Goal: Check status: Check status

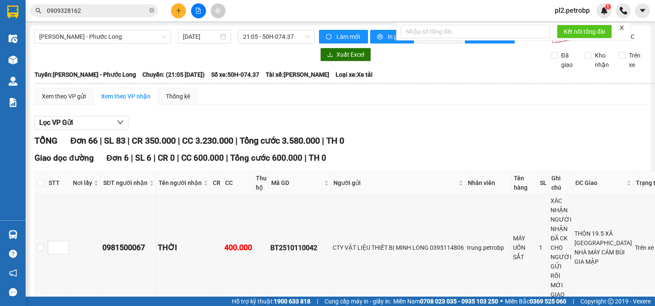
scroll to position [1228, 0]
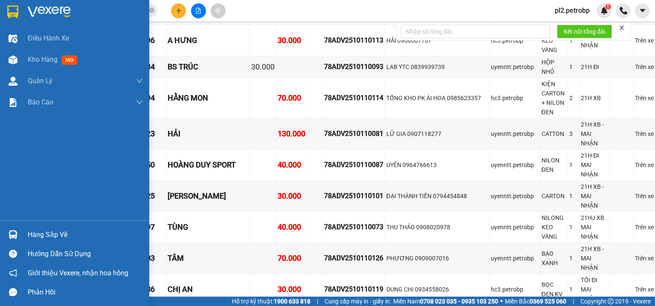
click at [30, 234] on div "Hàng sắp về" at bounding box center [85, 235] width 115 height 13
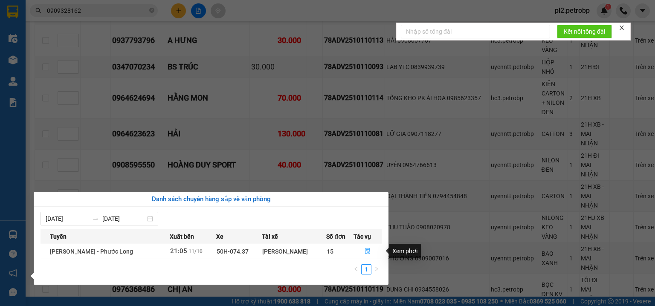
click at [367, 252] on icon "file-done" at bounding box center [367, 252] width 5 height 6
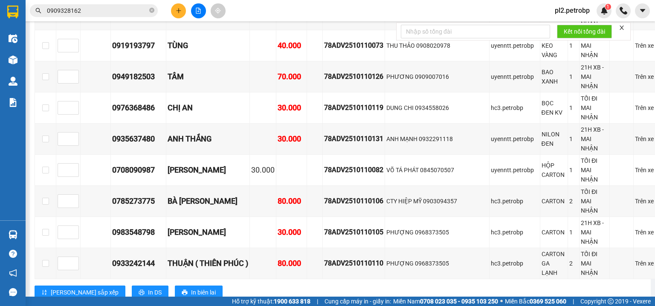
scroll to position [1637, 0]
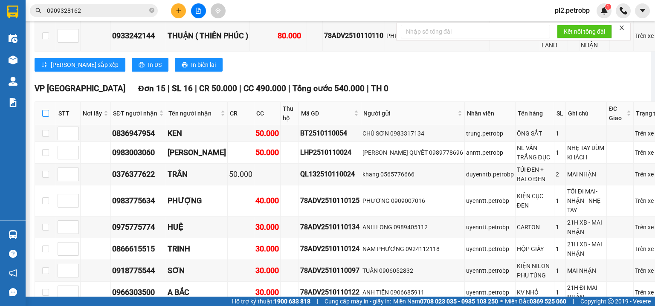
click at [45, 110] on input "checkbox" at bounding box center [45, 113] width 7 height 7
checkbox input "true"
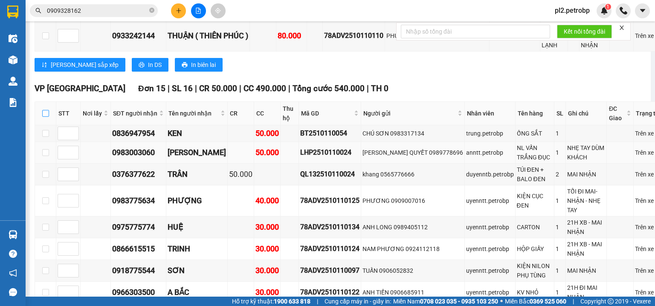
checkbox input "true"
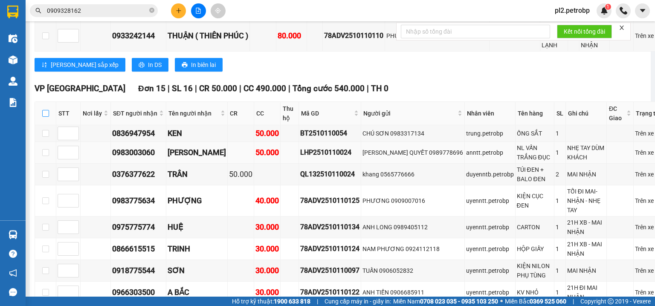
checkbox input "true"
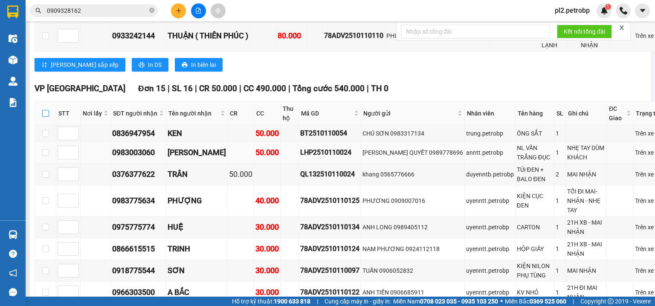
checkbox input "true"
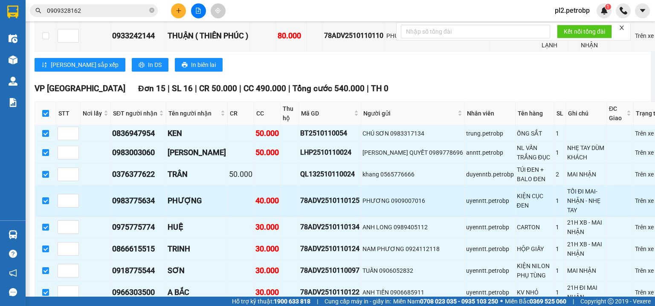
scroll to position [1819, 0]
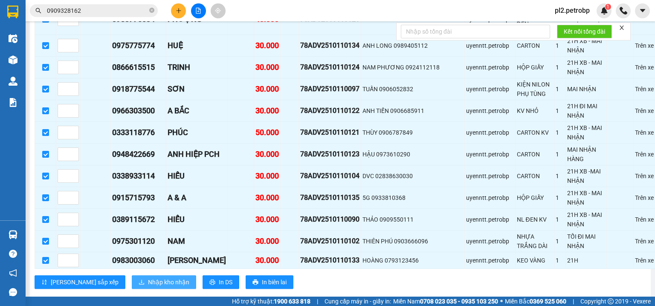
click at [148, 278] on span "Nhập kho nhận" at bounding box center [168, 282] width 41 height 9
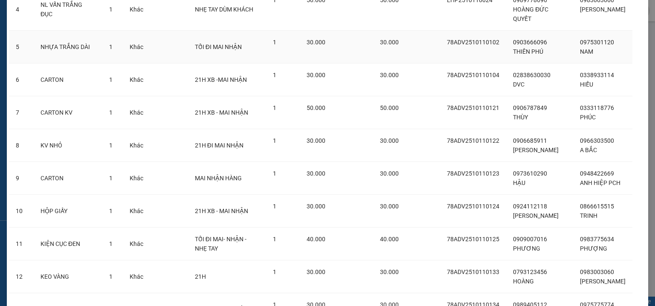
scroll to position [338, 0]
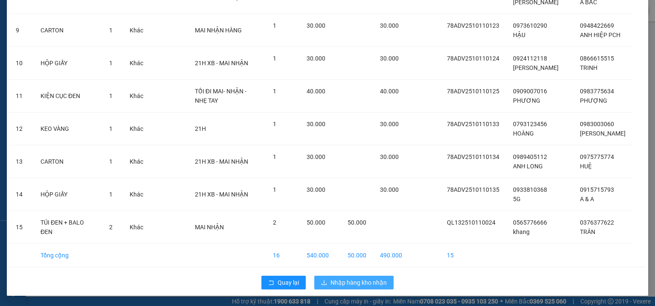
click at [324, 283] on icon "download" at bounding box center [324, 283] width 6 height 6
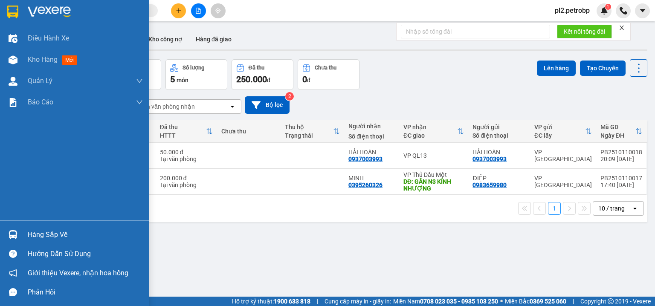
click at [40, 233] on div "Hàng sắp về" at bounding box center [85, 235] width 115 height 13
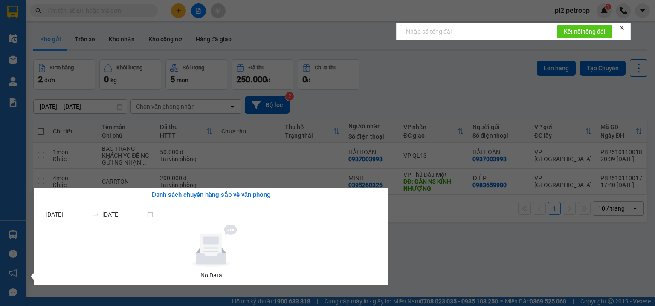
click at [433, 254] on section "Kết quả tìm kiếm ( 0 ) Bộ lọc Ngày tạo đơn gần nhất No Data pl2.petrobp 1 Điều …" at bounding box center [327, 153] width 655 height 306
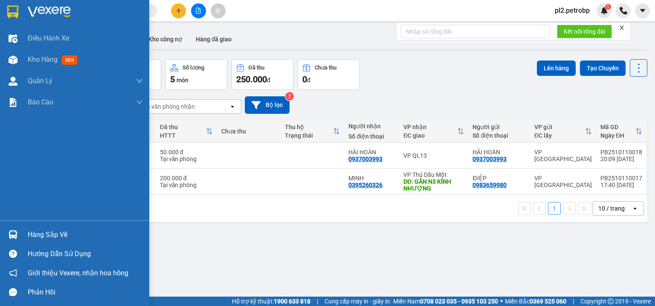
click at [45, 230] on div "Hàng sắp về" at bounding box center [85, 235] width 115 height 13
